Goal: Task Accomplishment & Management: Manage account settings

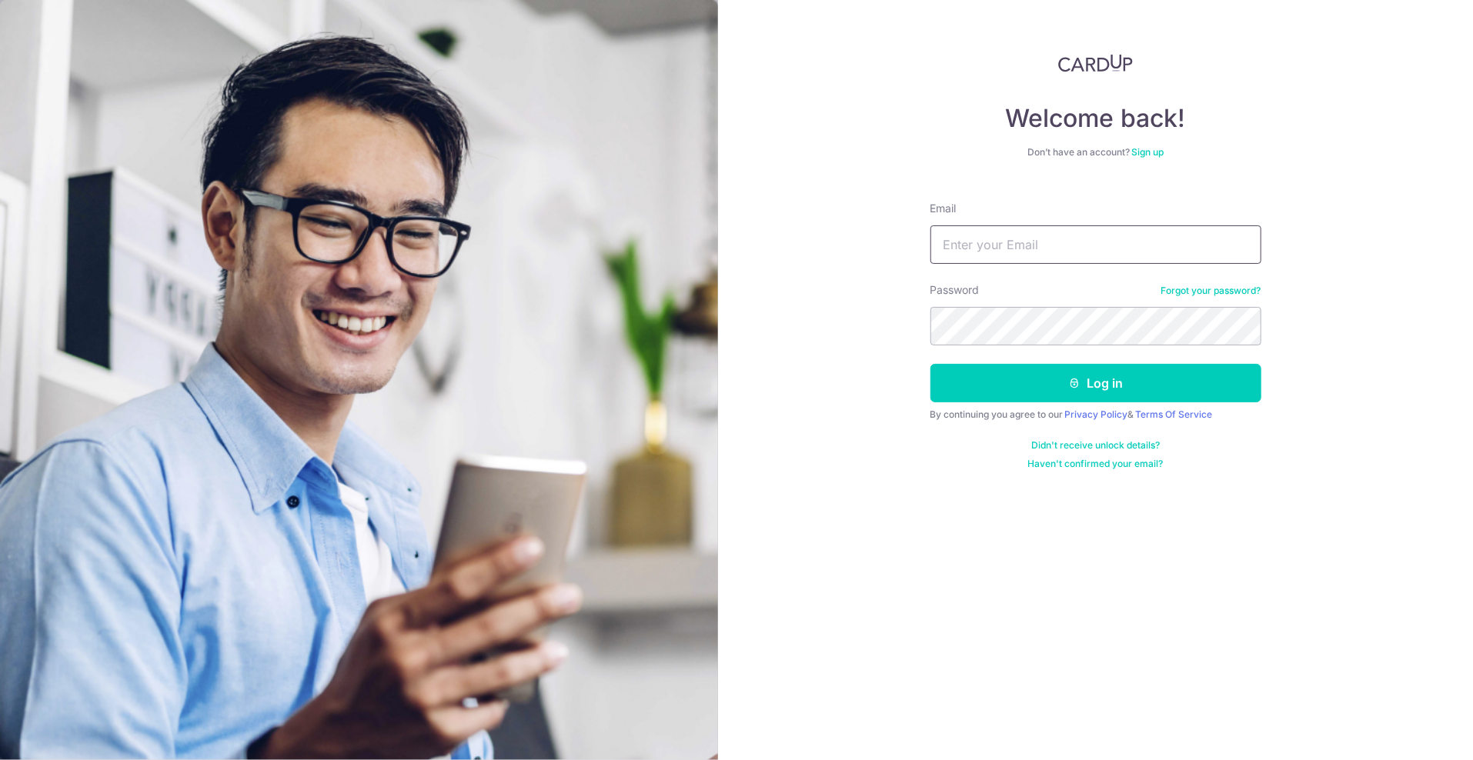
click at [1065, 247] on input "Email" at bounding box center [1096, 245] width 331 height 38
type input "[EMAIL_ADDRESS][DOMAIN_NAME]"
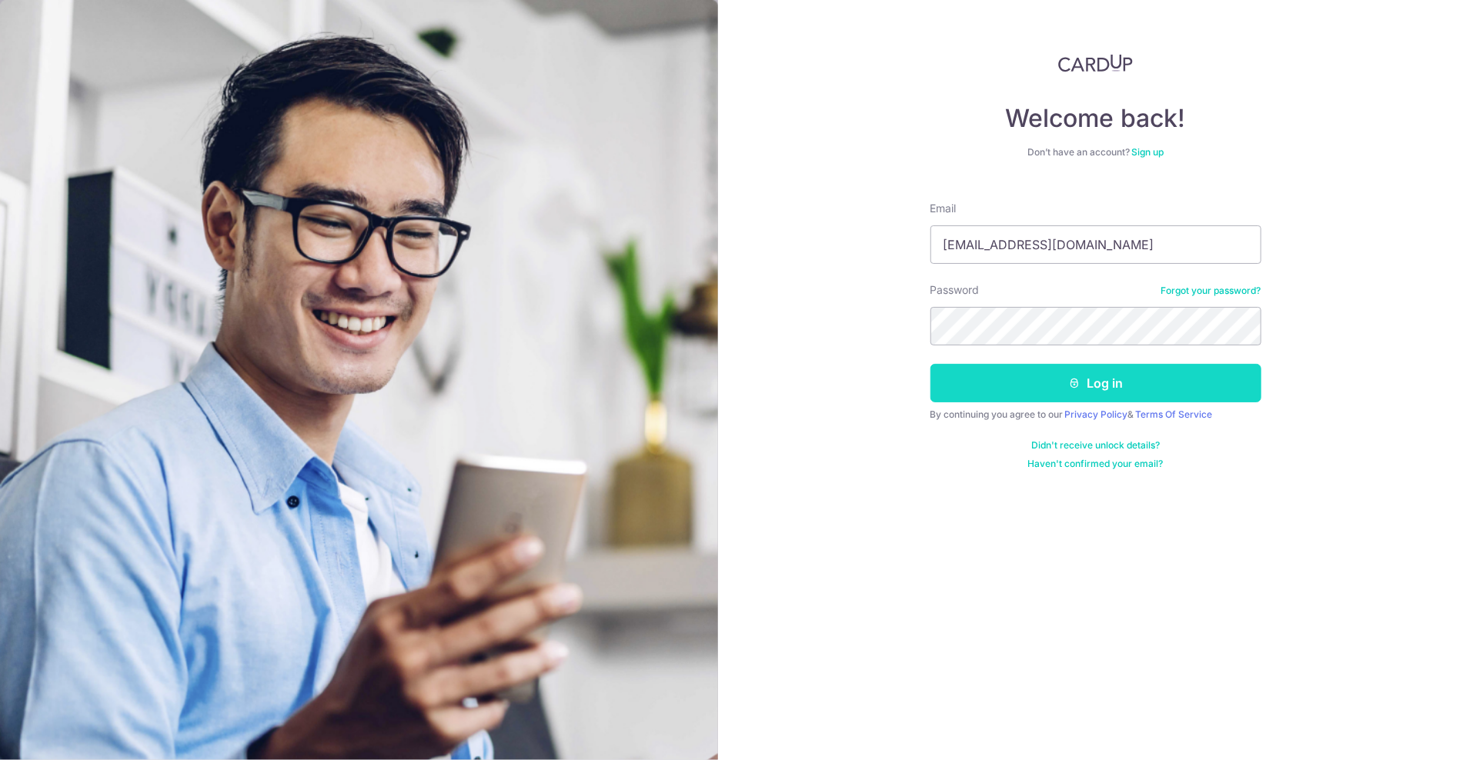
click at [1138, 375] on button "Log in" at bounding box center [1096, 383] width 331 height 38
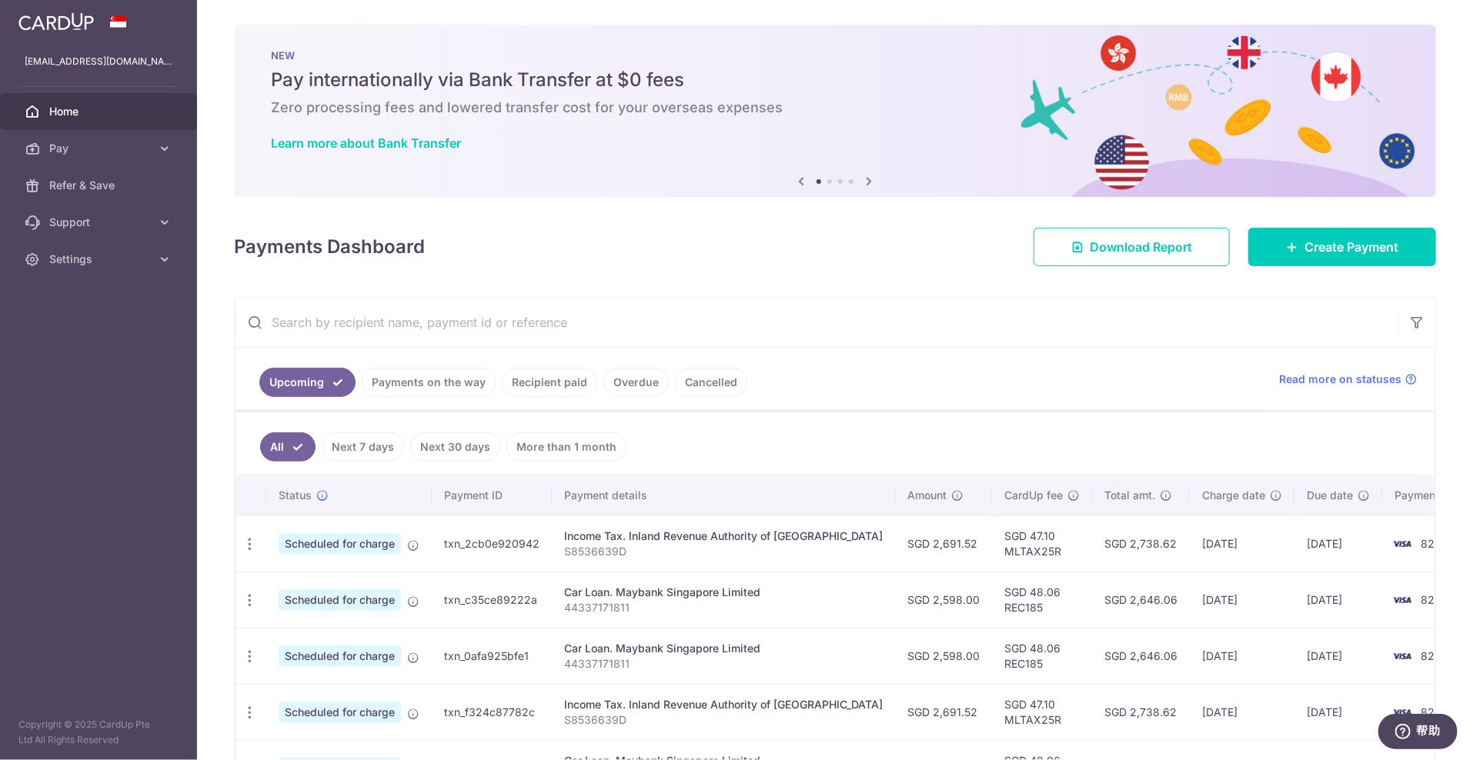
click at [904, 169] on div "NEW Pay internationally via Bank Transfer at $0 fees Zero processing fees and l…" at bounding box center [835, 102] width 1202 height 154
